Goal: Information Seeking & Learning: Learn about a topic

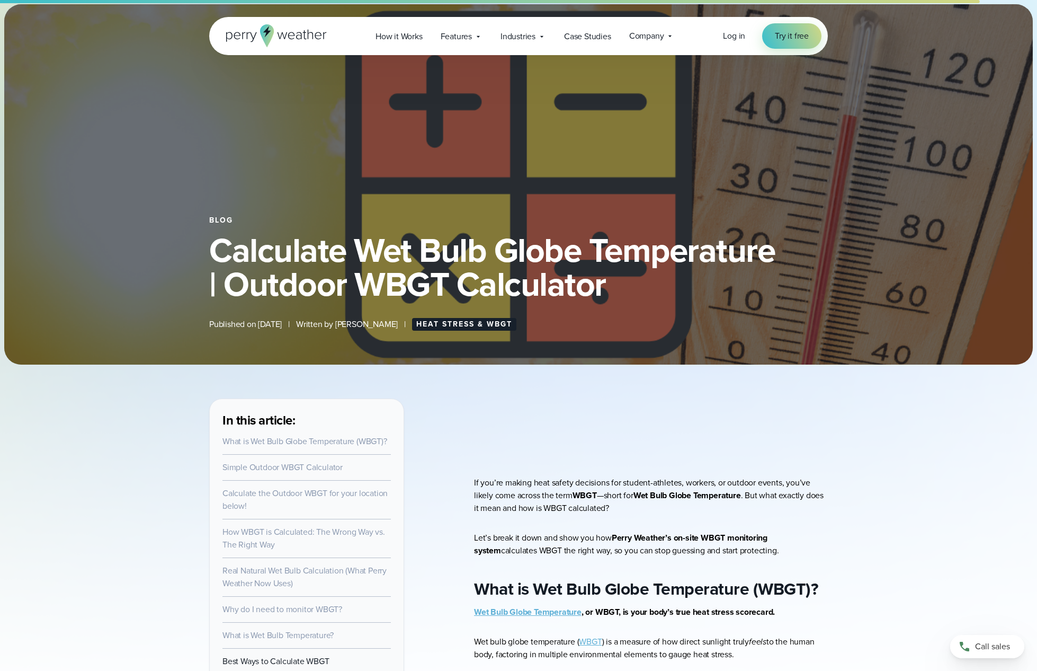
select select "***"
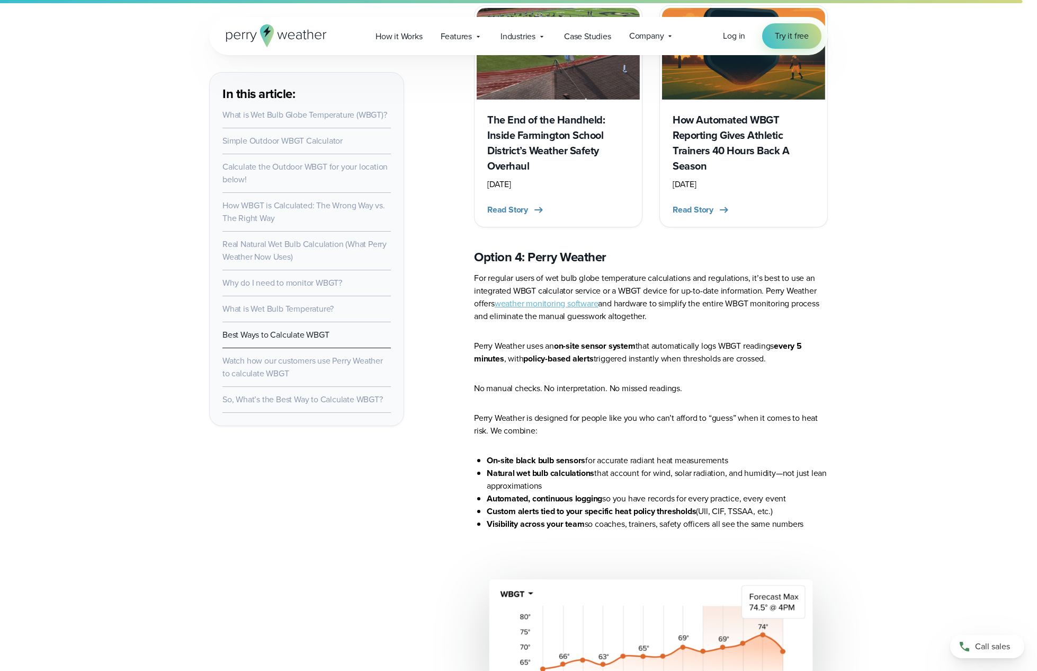
scroll to position [6342, 0]
drag, startPoint x: 540, startPoint y: 400, endPoint x: 659, endPoint y: 407, distance: 119.3
click at [659, 453] on ul "On‑site black bulb sensors for accurate radiant heat measurements Natural wet b…" at bounding box center [651, 491] width 354 height 76
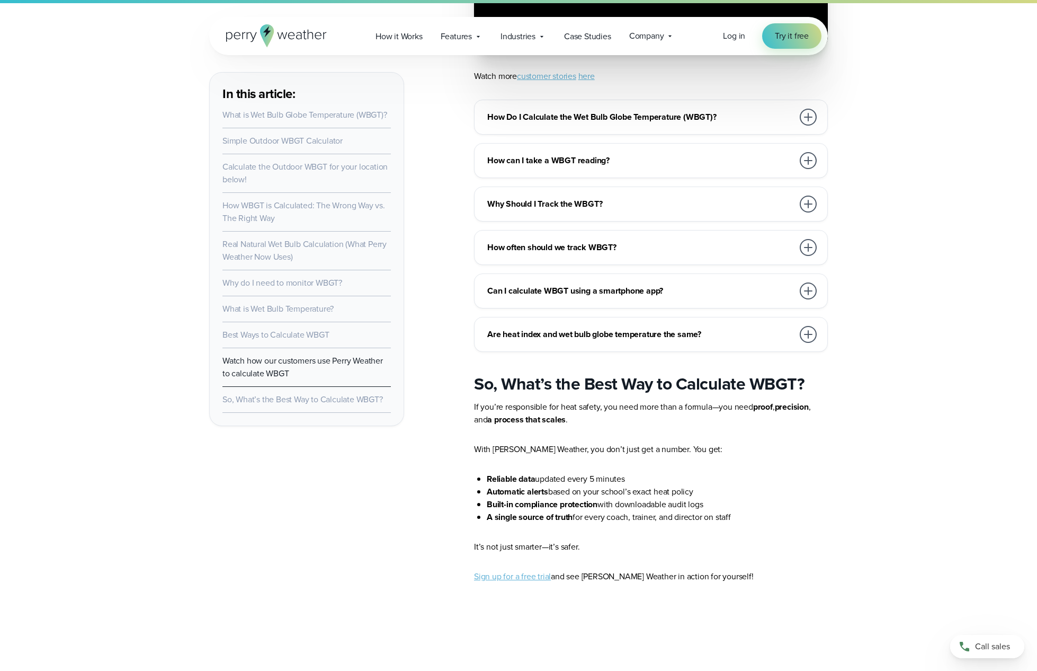
scroll to position [7291, 0]
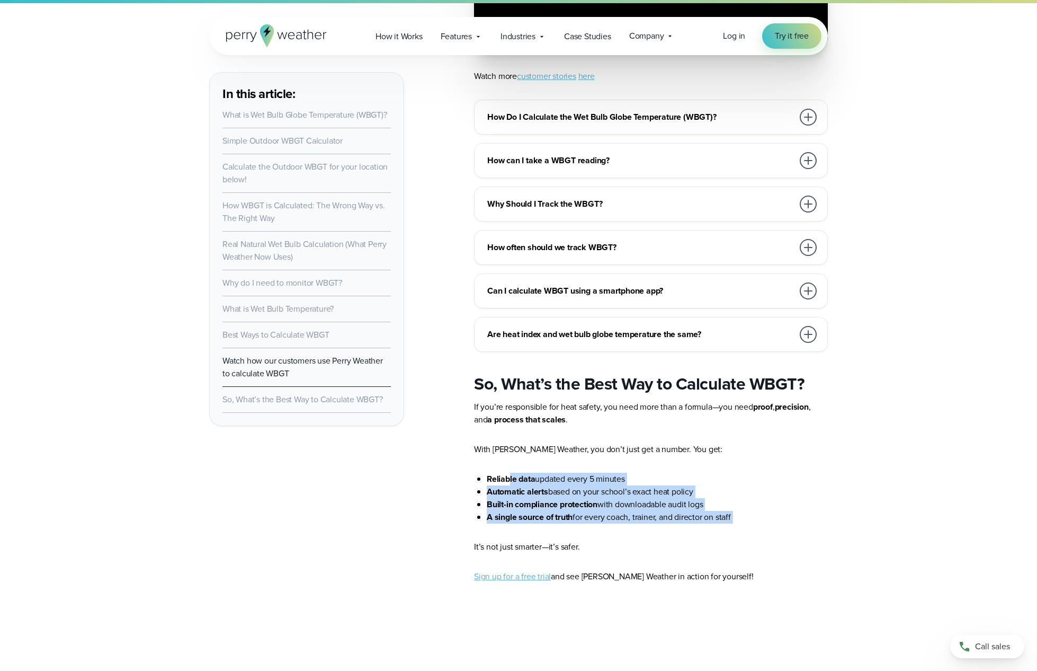
drag, startPoint x: 507, startPoint y: 423, endPoint x: 710, endPoint y: 474, distance: 209.3
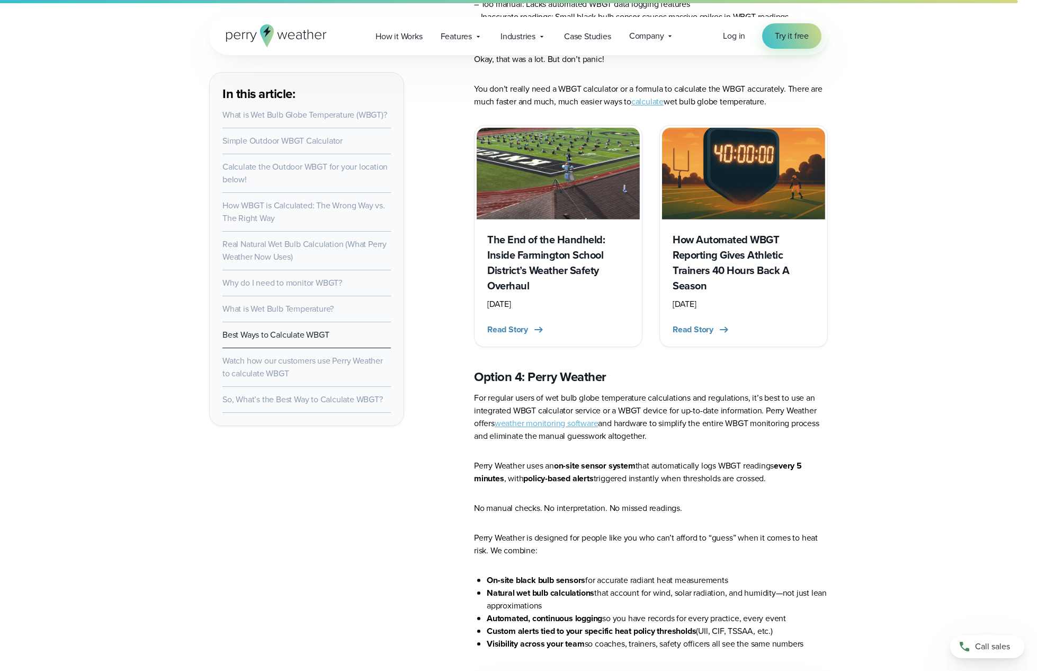
scroll to position [6428, 0]
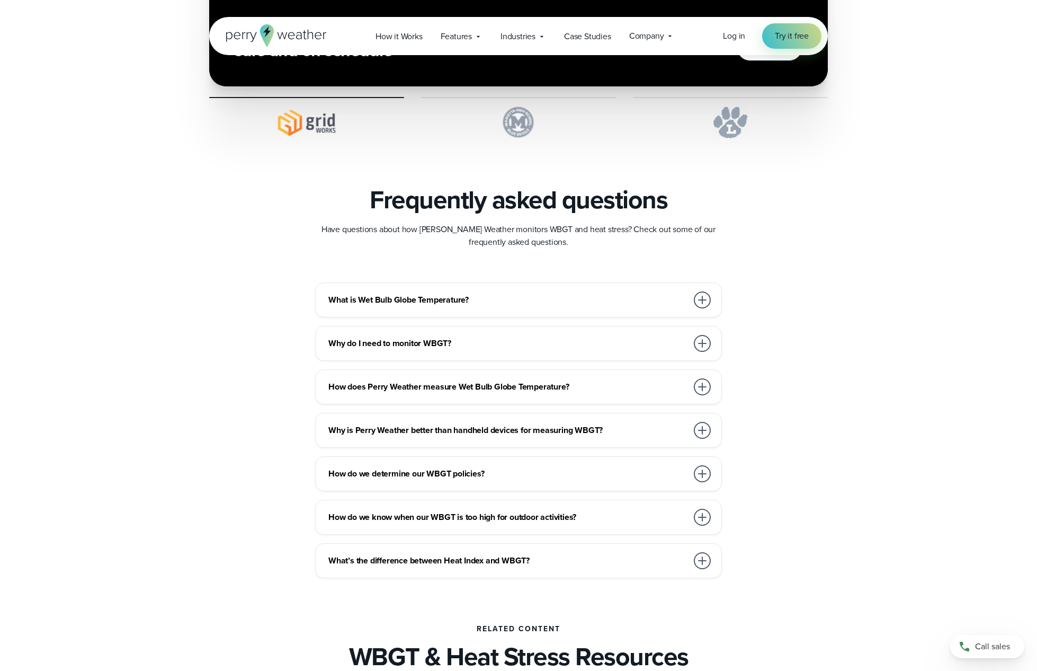
scroll to position [2775, 0]
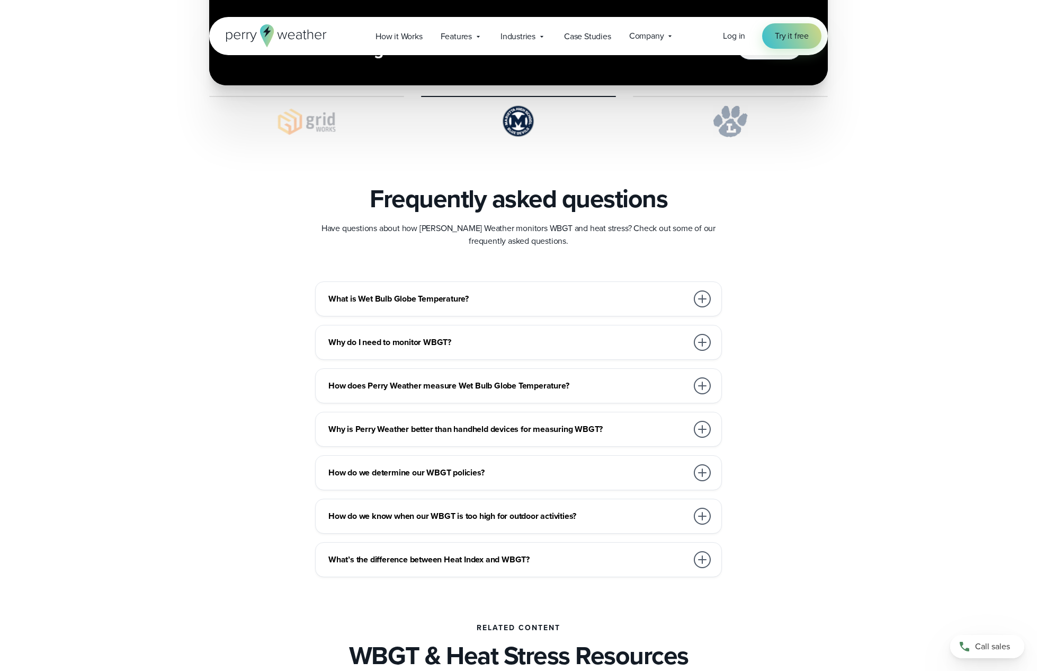
click at [702, 340] on div at bounding box center [702, 342] width 17 height 17
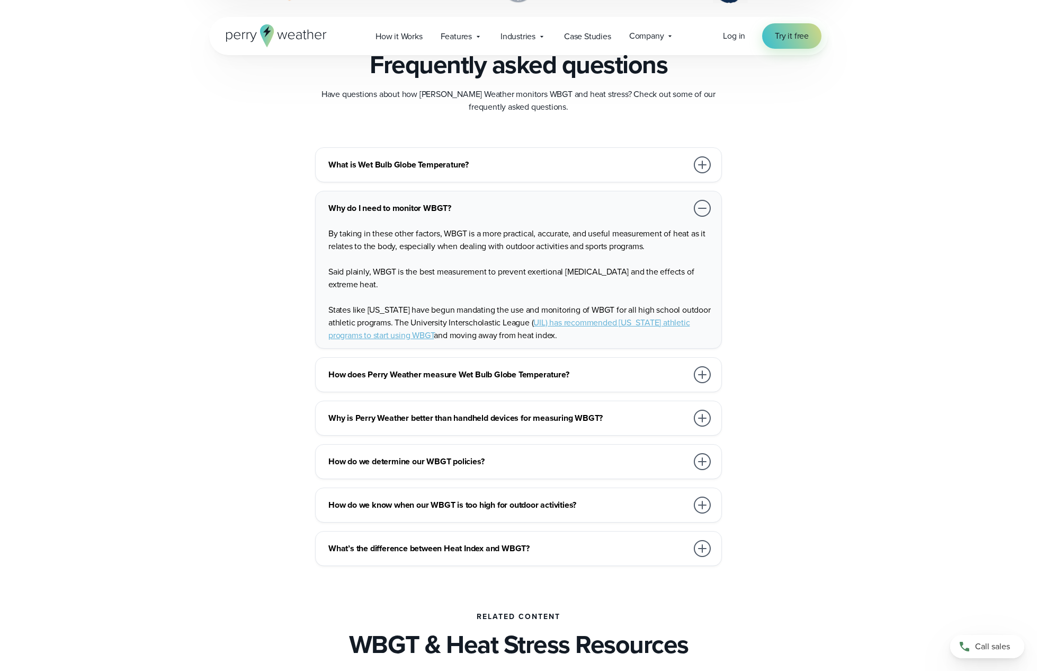
scroll to position [2942, 0]
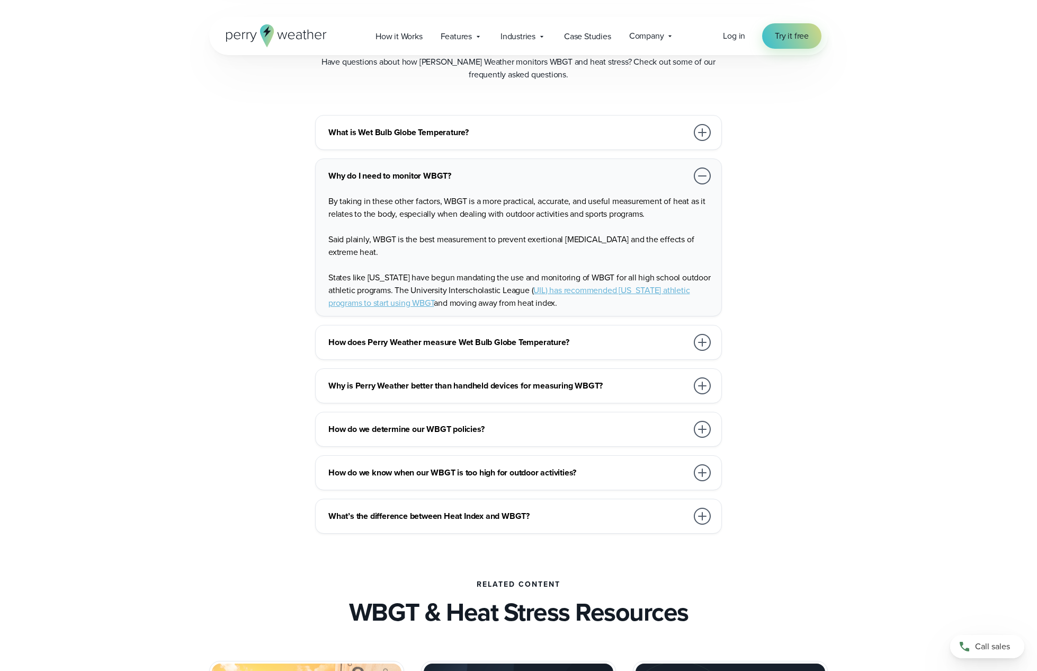
click at [700, 341] on div at bounding box center [702, 342] width 17 height 17
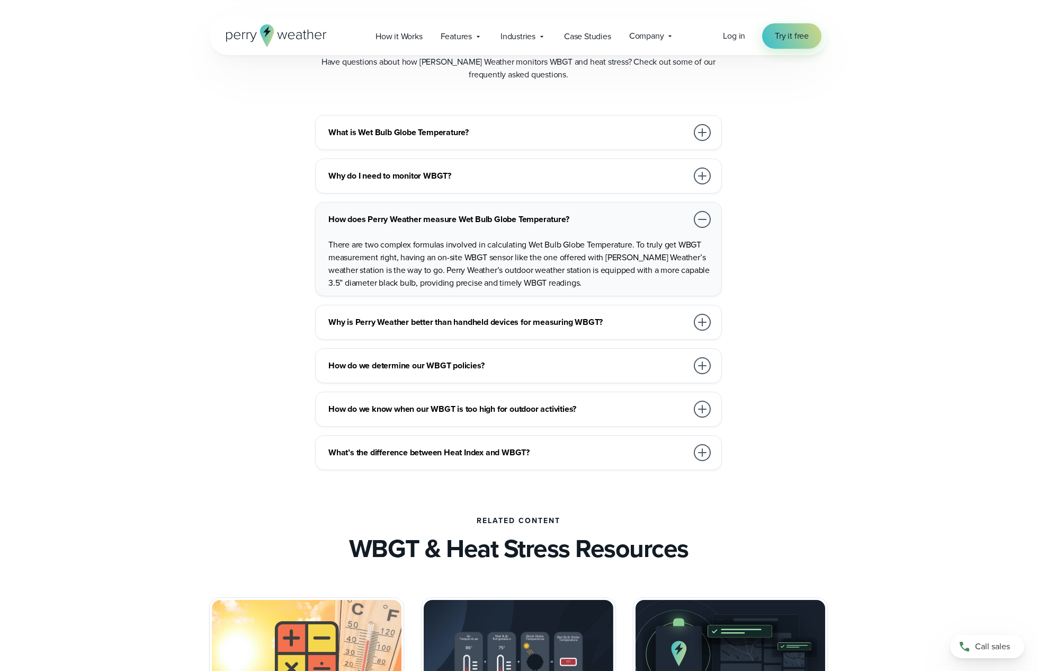
drag, startPoint x: 435, startPoint y: 243, endPoint x: 461, endPoint y: 262, distance: 31.8
click at [507, 258] on p "There are two complex formulas involved in calculating Wet Bulb Globe Temperatu…" at bounding box center [520, 263] width 385 height 51
drag, startPoint x: 426, startPoint y: 263, endPoint x: 510, endPoint y: 273, distance: 84.4
click at [509, 273] on p "There are two complex formulas involved in calculating Wet Bulb Globe Temperatu…" at bounding box center [520, 263] width 385 height 51
click at [510, 273] on p "There are two complex formulas involved in calculating Wet Bulb Globe Temperatu…" at bounding box center [520, 263] width 385 height 51
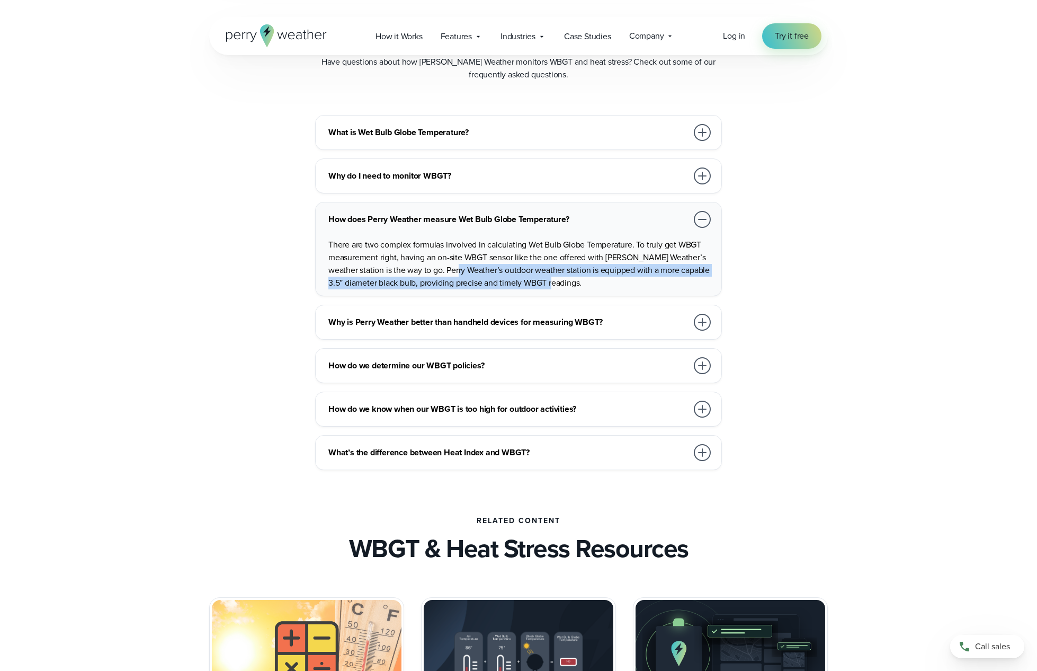
drag, startPoint x: 461, startPoint y: 272, endPoint x: 428, endPoint y: 289, distance: 37.2
click at [424, 291] on div "How does Perry Weather measure Wet Bulb Globe Temperature? There are two comple…" at bounding box center [518, 249] width 407 height 94
click at [428, 289] on p "There are two complex formulas involved in calculating Wet Bulb Globe Temperatu…" at bounding box center [520, 263] width 385 height 51
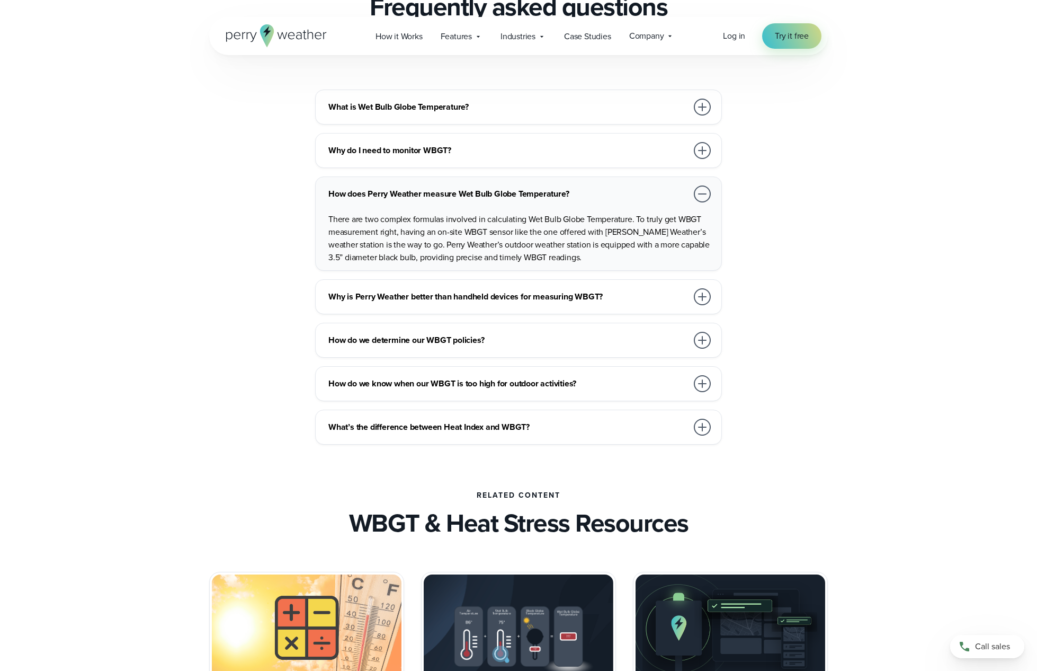
scroll to position [2969, 0]
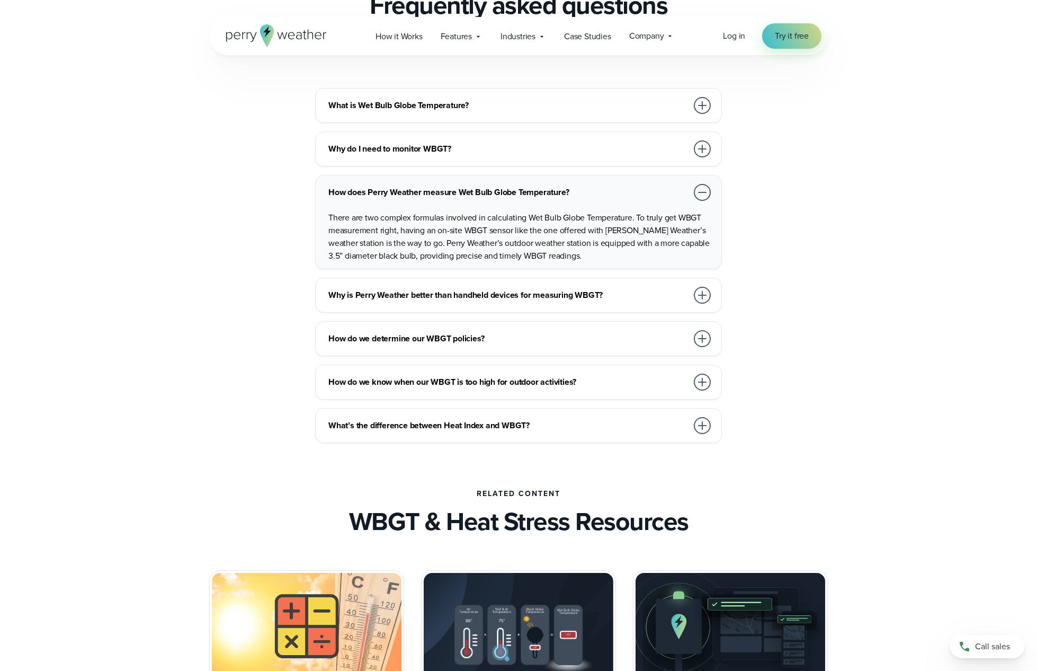
click at [641, 380] on h3 "How do we know when our WBGT is too high for outdoor activities?" at bounding box center [507, 382] width 359 height 13
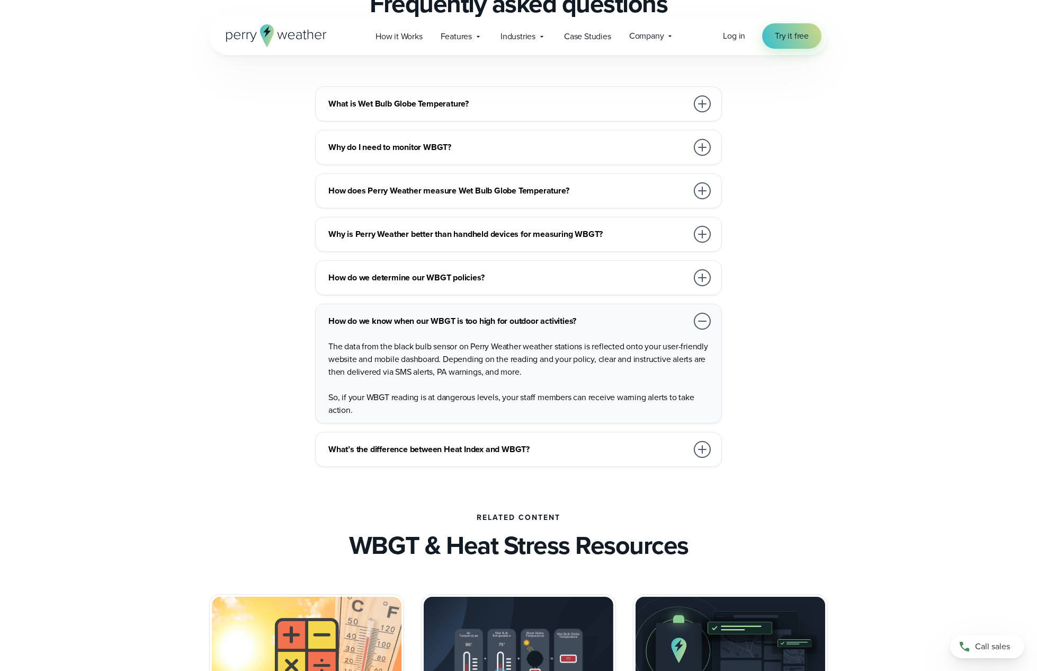
scroll to position [2971, 0]
click at [446, 456] on div "What’s the difference between Heat Index and WBGT?" at bounding box center [520, 448] width 385 height 21
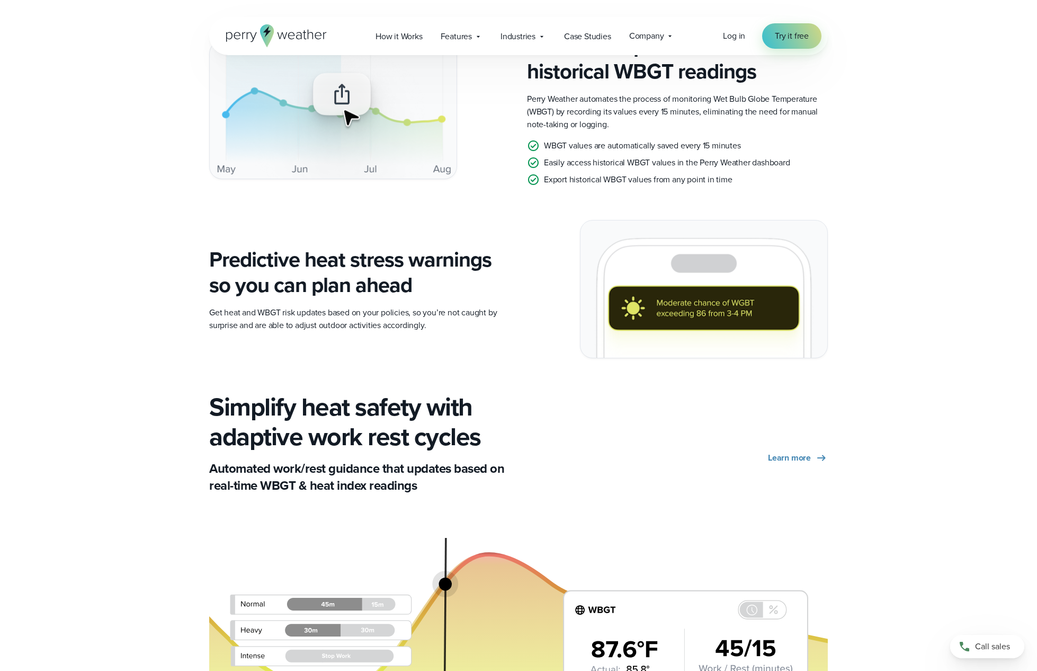
scroll to position [1593, 0]
